Goal: Transaction & Acquisition: Purchase product/service

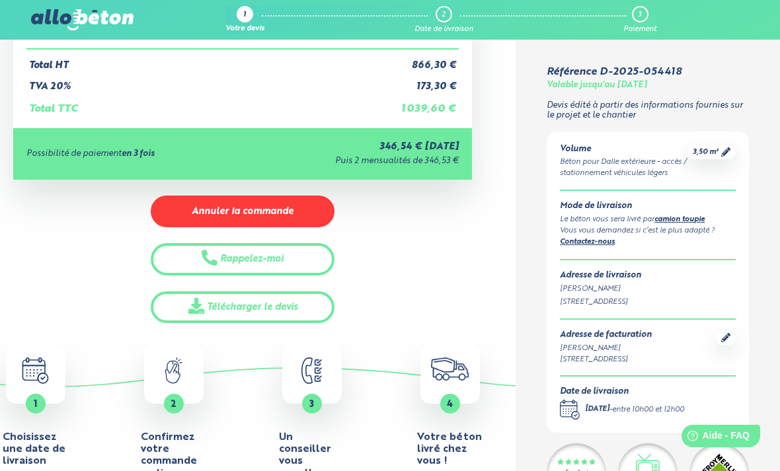
scroll to position [304, 0]
click at [724, 147] on icon at bounding box center [725, 151] width 9 height 9
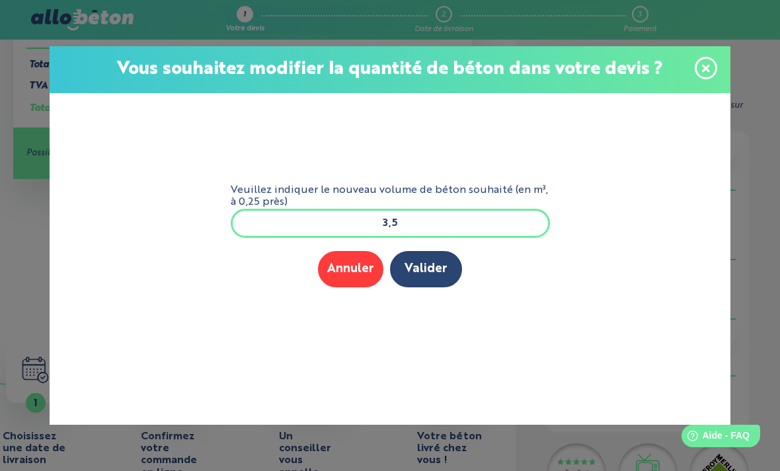
click at [411, 222] on input "3,5" at bounding box center [390, 223] width 319 height 29
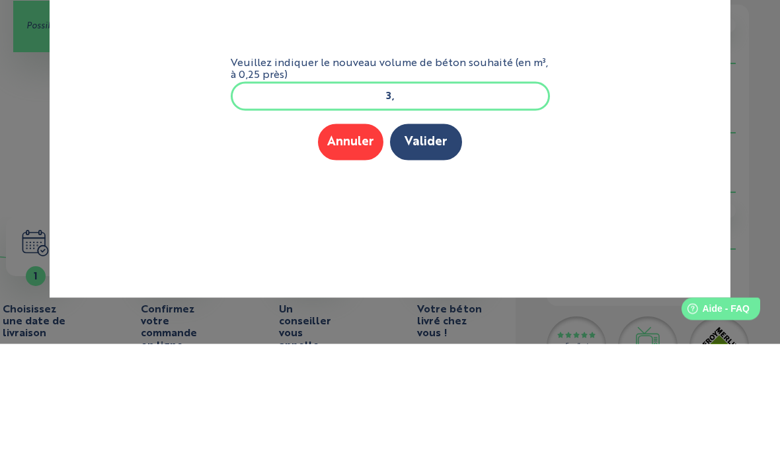
type input "3"
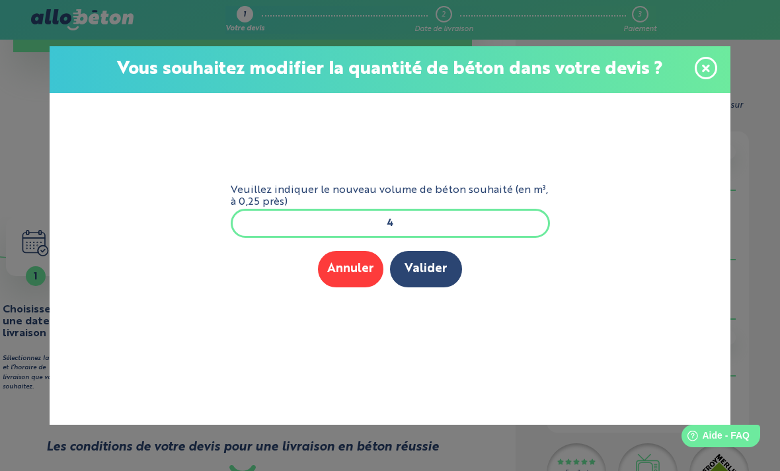
type input "4"
click at [728, 448] on div "Help Aide - FAQ" at bounding box center [721, 436] width 79 height 22
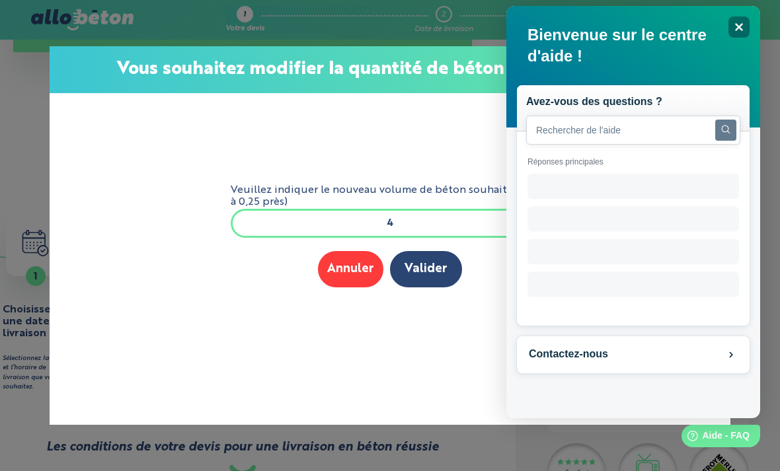
scroll to position [0, 0]
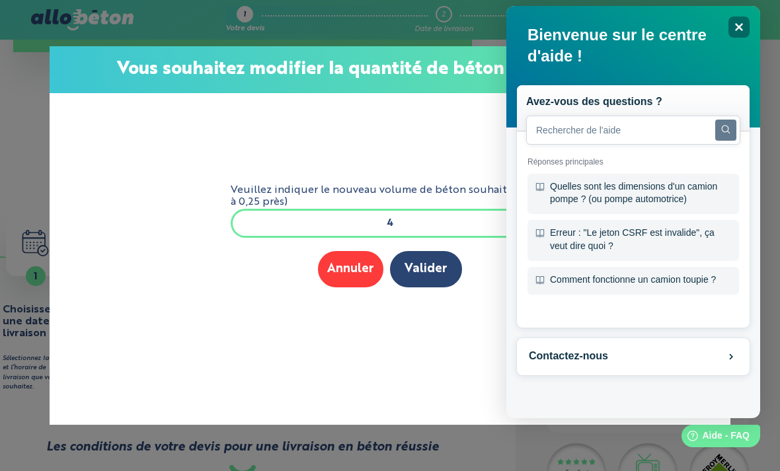
click at [356, 383] on form "Veuillez indiquer le nouveau volume de béton souhaité (en m³, à 0,25 près) 4 Me…" at bounding box center [390, 239] width 340 height 292
click at [734, 17] on div "Close" at bounding box center [739, 27] width 21 height 21
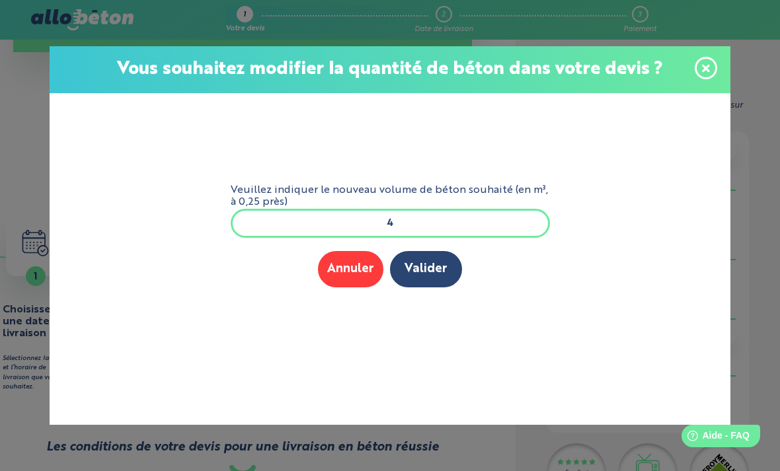
click at [704, 66] on icon at bounding box center [706, 68] width 8 height 8
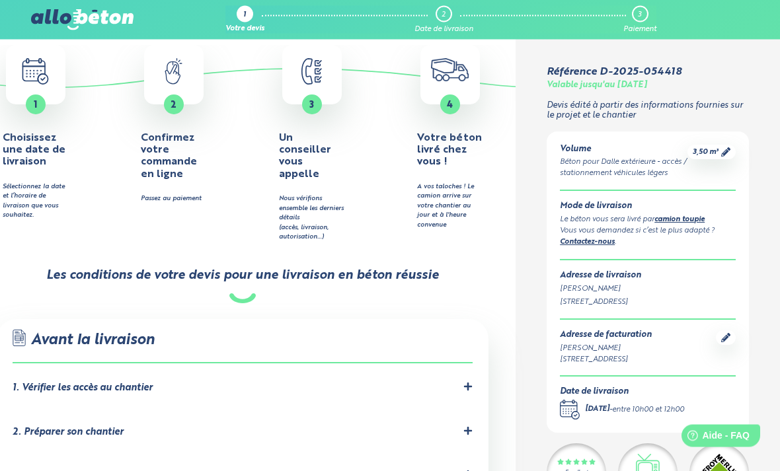
scroll to position [604, 0]
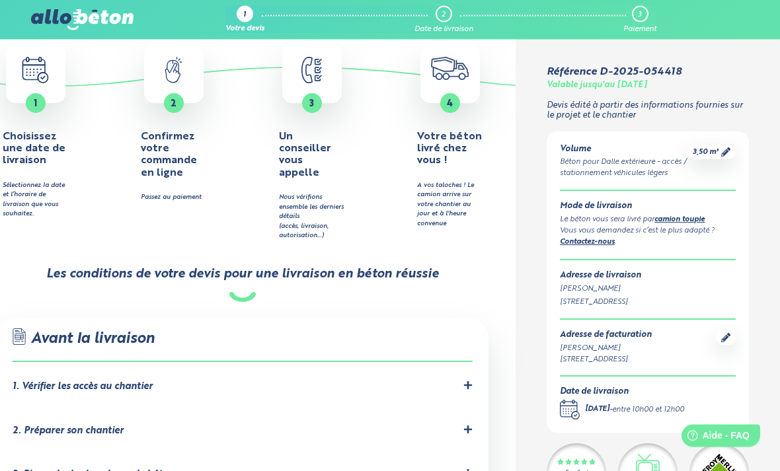
click at [728, 446] on div "Help Aide - FAQ" at bounding box center [721, 435] width 79 height 22
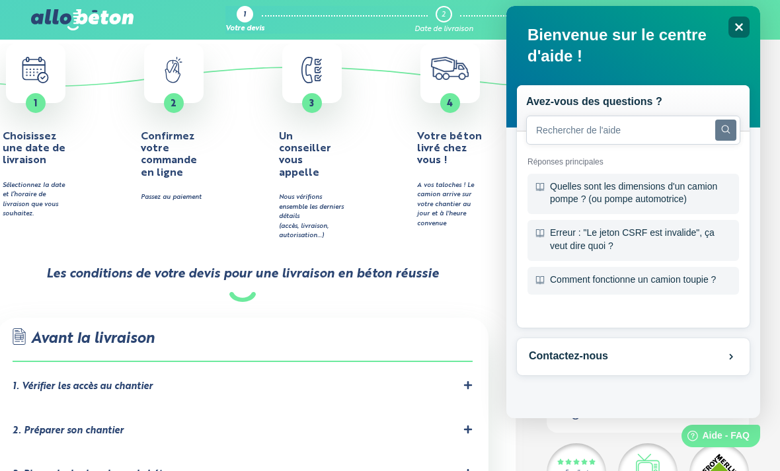
scroll to position [0, 0]
click at [651, 355] on button "Contactez-nous" at bounding box center [633, 357] width 233 height 37
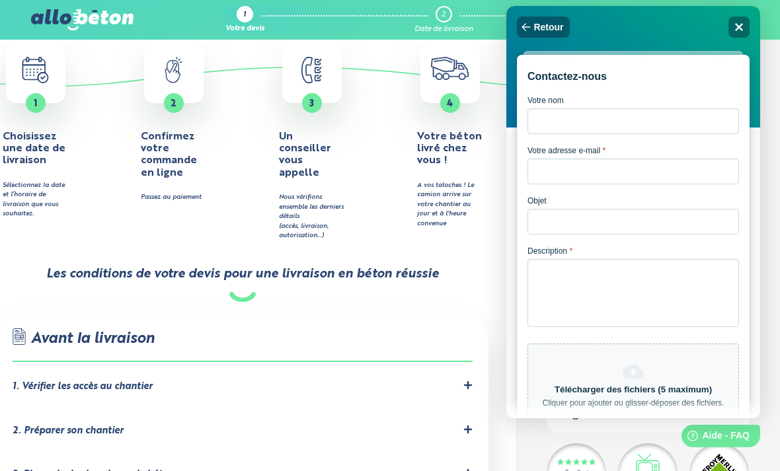
scroll to position [-1, 0]
click at [738, 25] on icon "Fermer" at bounding box center [738, 26] width 7 height 7
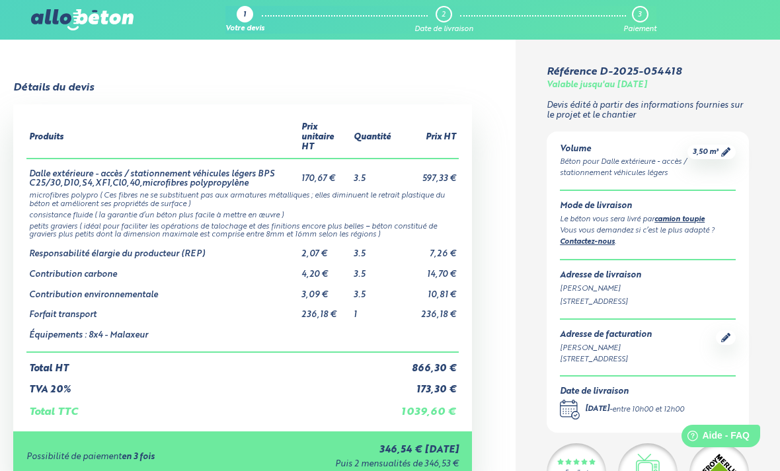
click at [718, 153] on span "3,50 m³" at bounding box center [706, 152] width 26 height 10
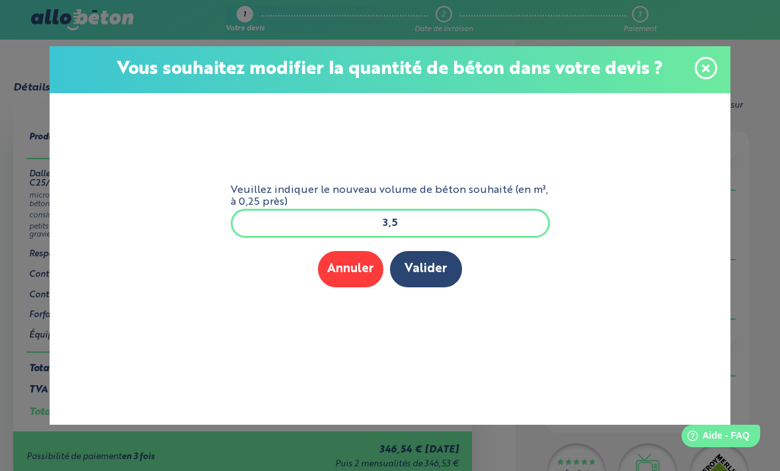
click at [467, 224] on input "3,5" at bounding box center [390, 223] width 319 height 29
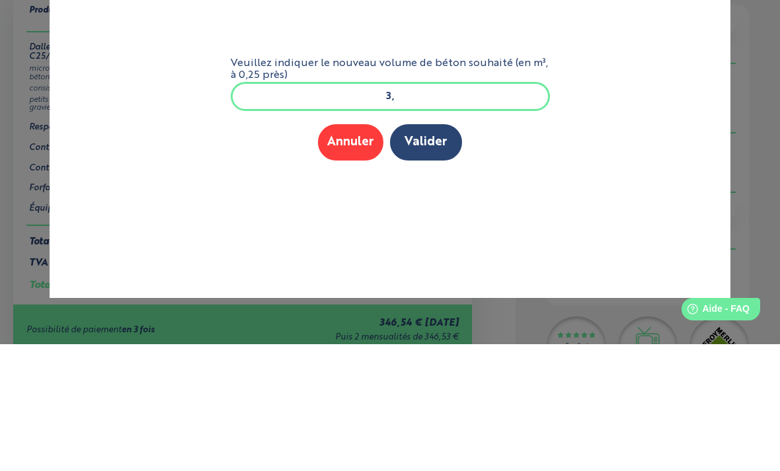
type input "3"
type input "4"
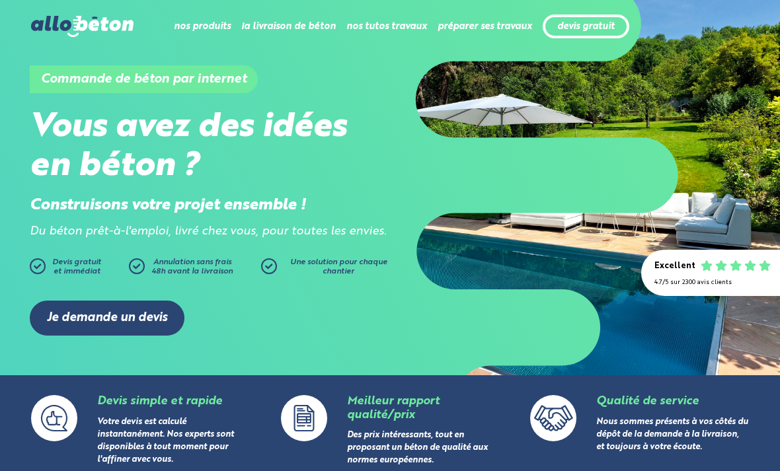
scroll to position [22, 0]
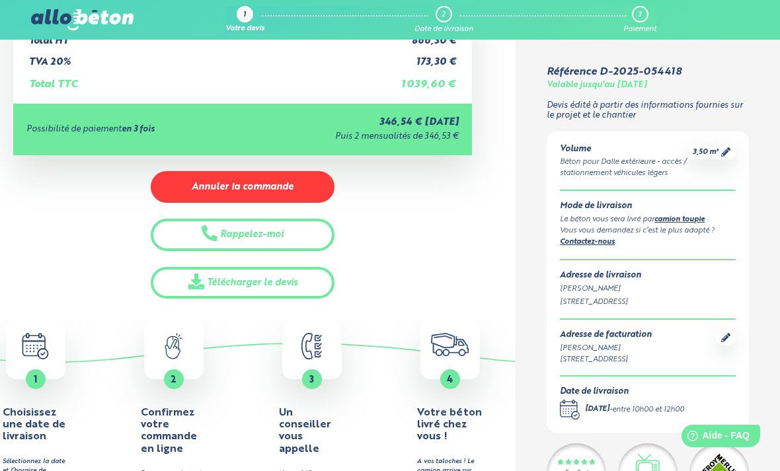
scroll to position [339, 0]
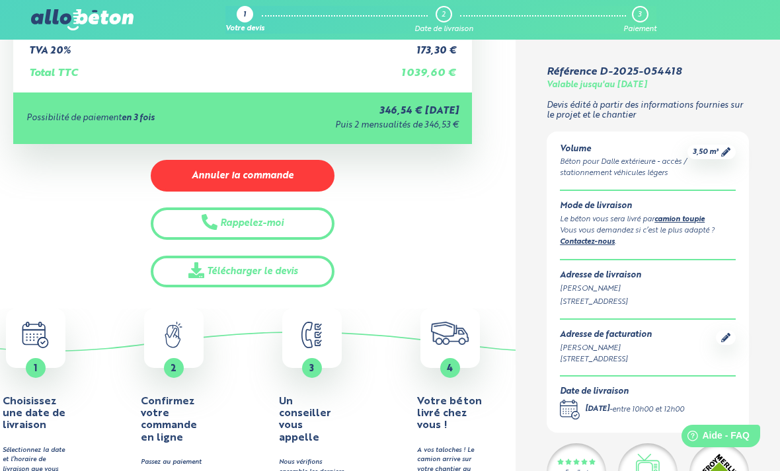
click at [278, 216] on button "Rappelez-moi" at bounding box center [243, 224] width 184 height 32
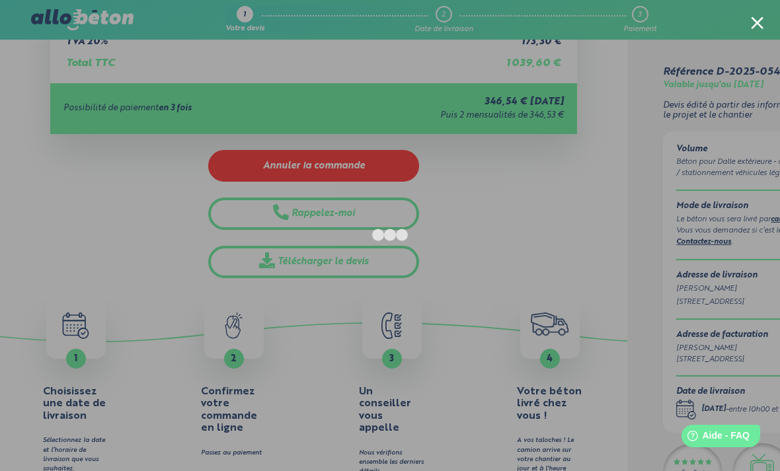
click at [760, 21] on div at bounding box center [757, 23] width 13 height 13
